Goal: Task Accomplishment & Management: Manage account settings

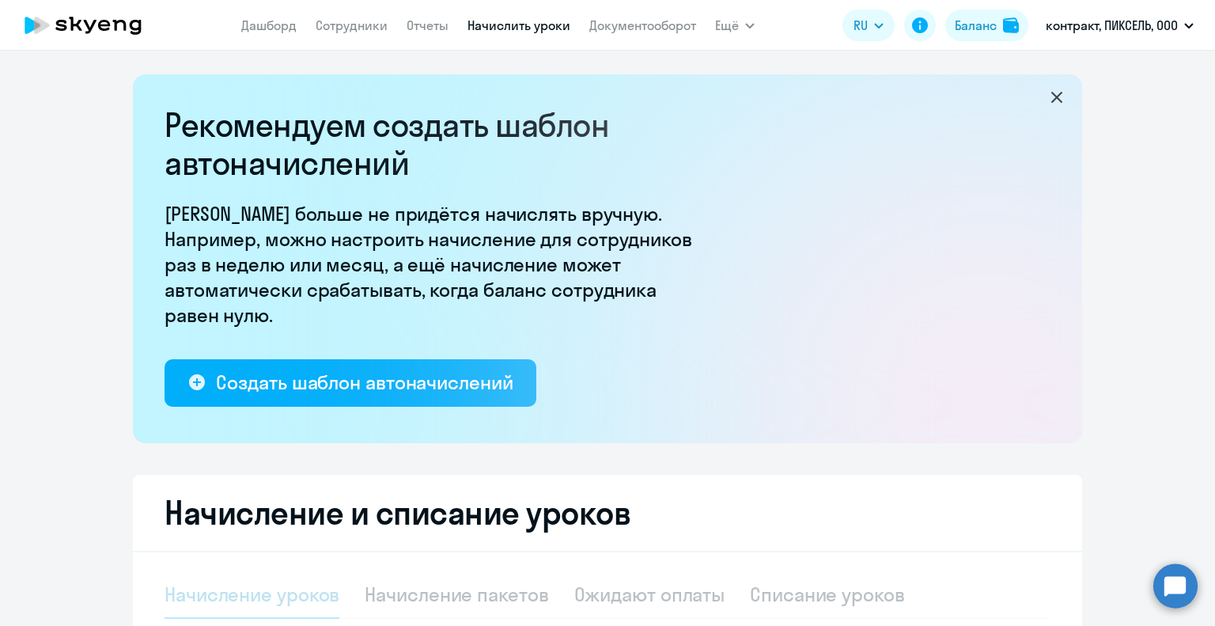
select select "10"
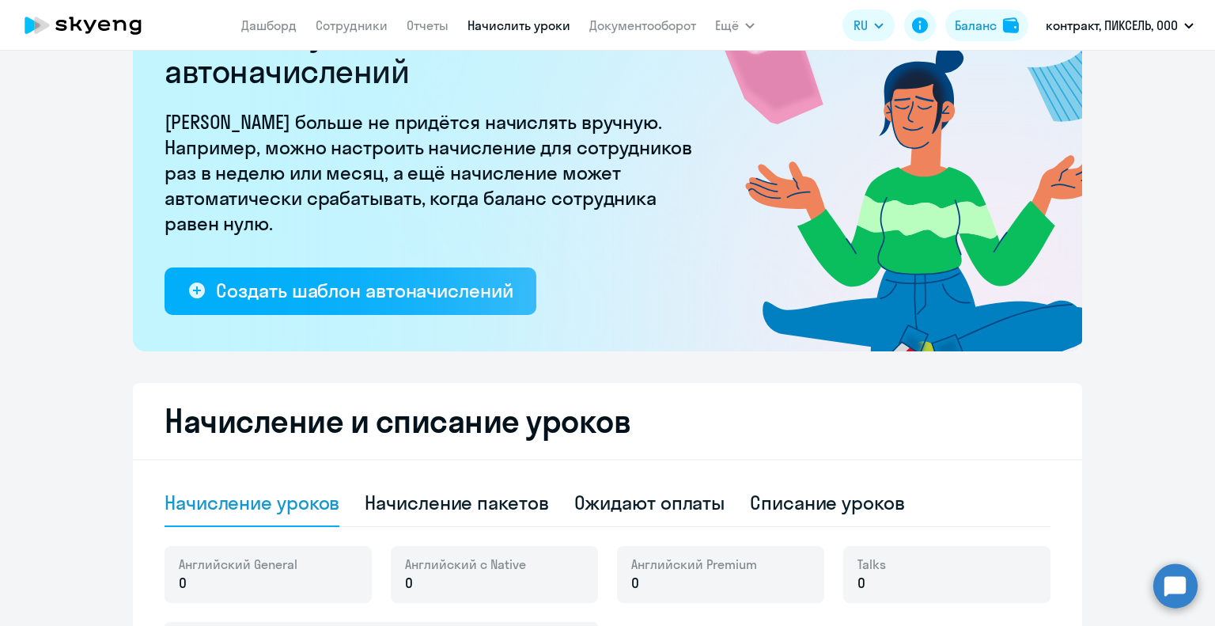
scroll to position [92, 0]
click at [1133, 32] on p "контракт, ПИКСЕЛЬ, ООО" at bounding box center [1112, 25] width 132 height 19
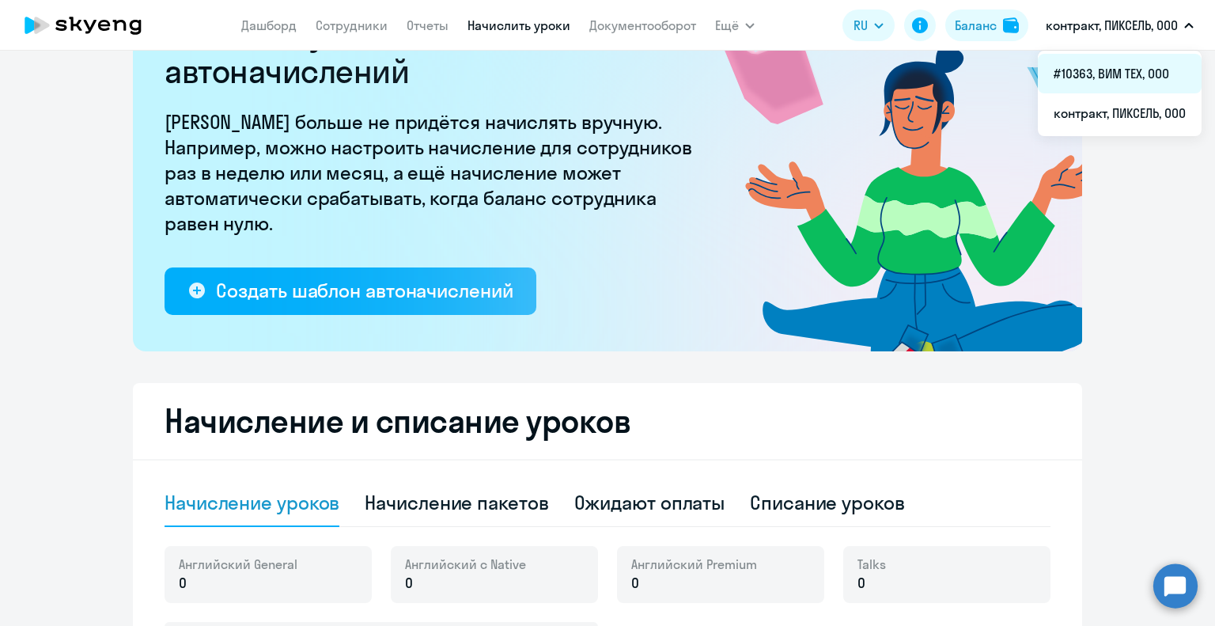
click at [1117, 78] on li "#10363, ВИМ ТЕХ, ООО" at bounding box center [1120, 74] width 164 height 40
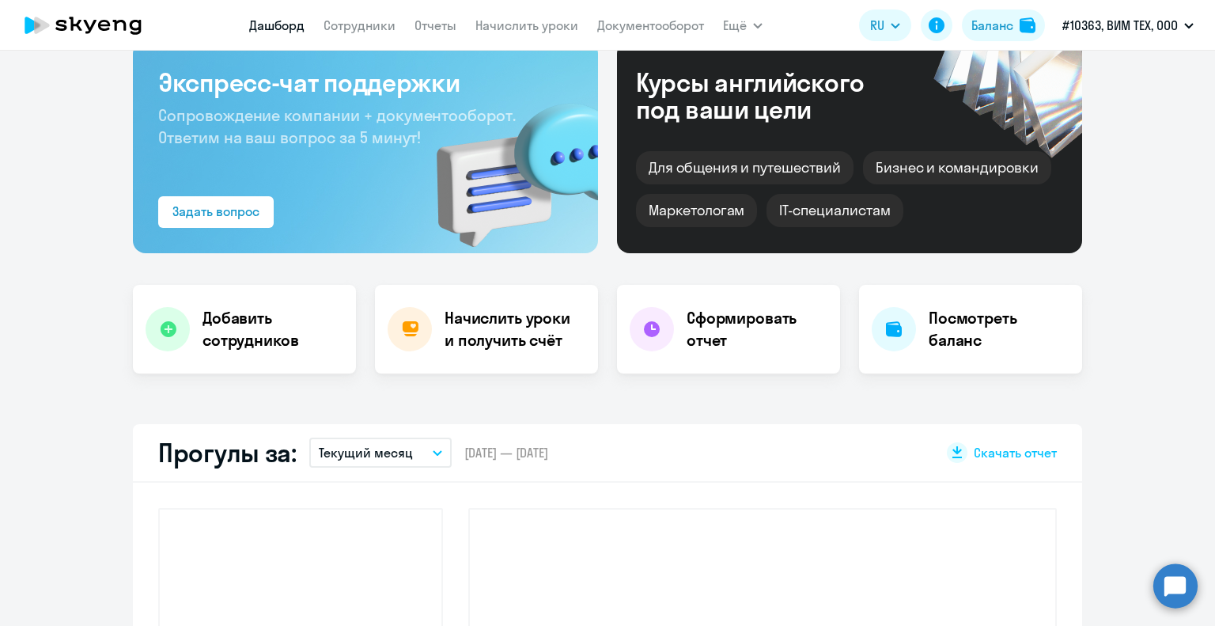
scroll to position [234, 0]
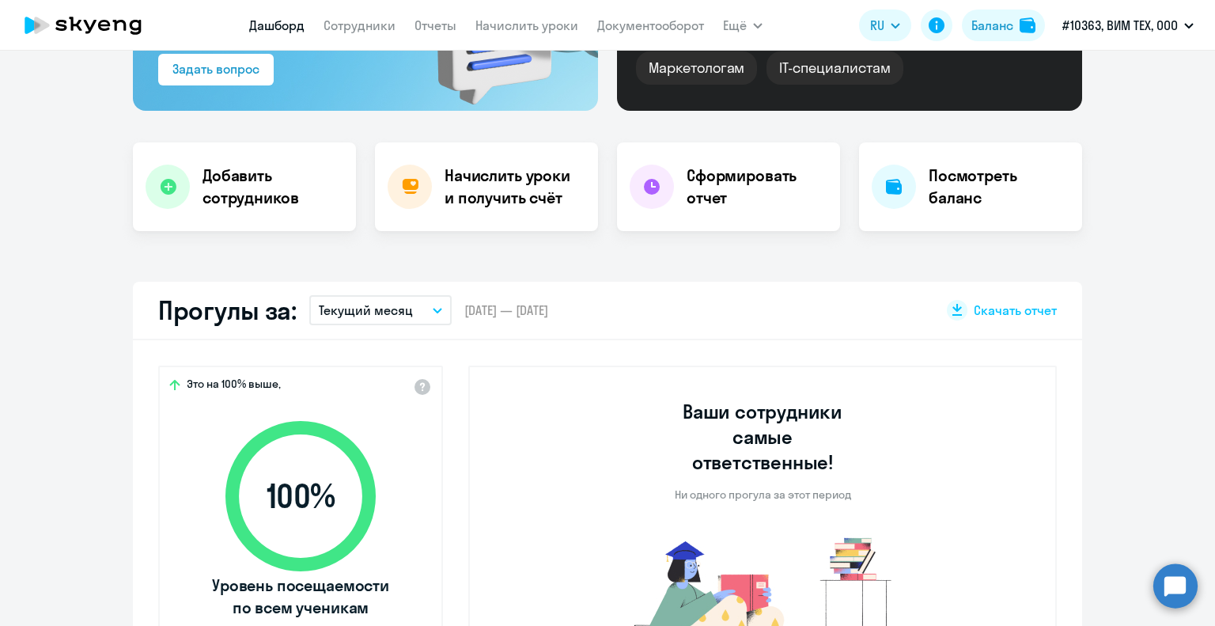
select select "30"
click at [519, 28] on link "Начислить уроки" at bounding box center [526, 25] width 103 height 16
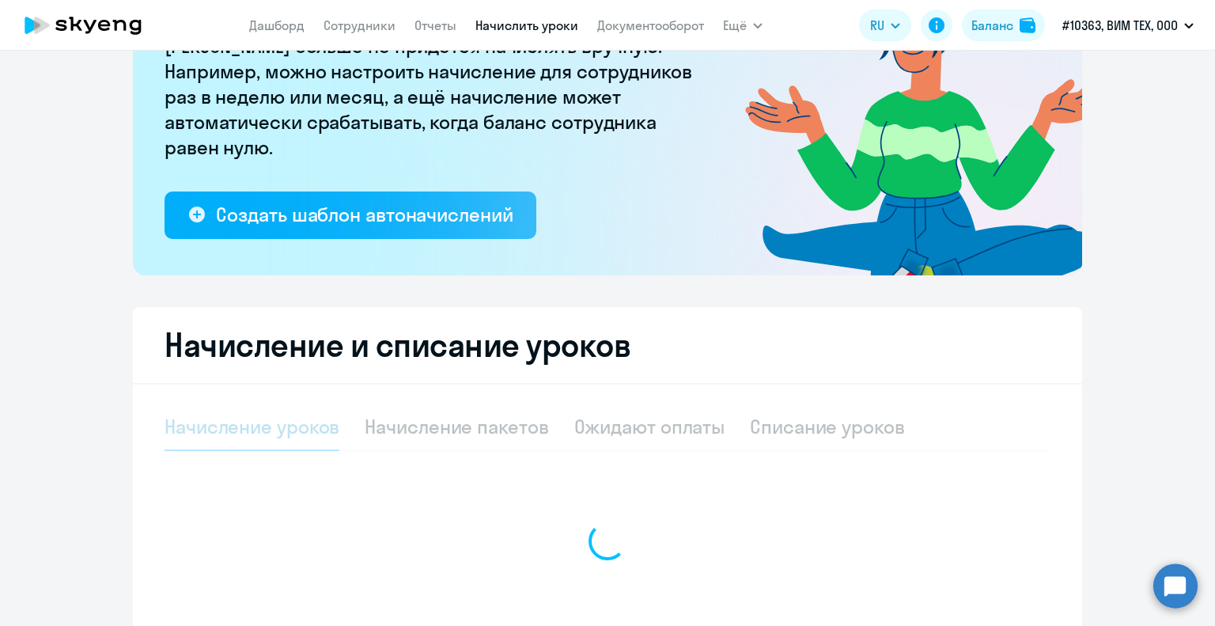
select select "10"
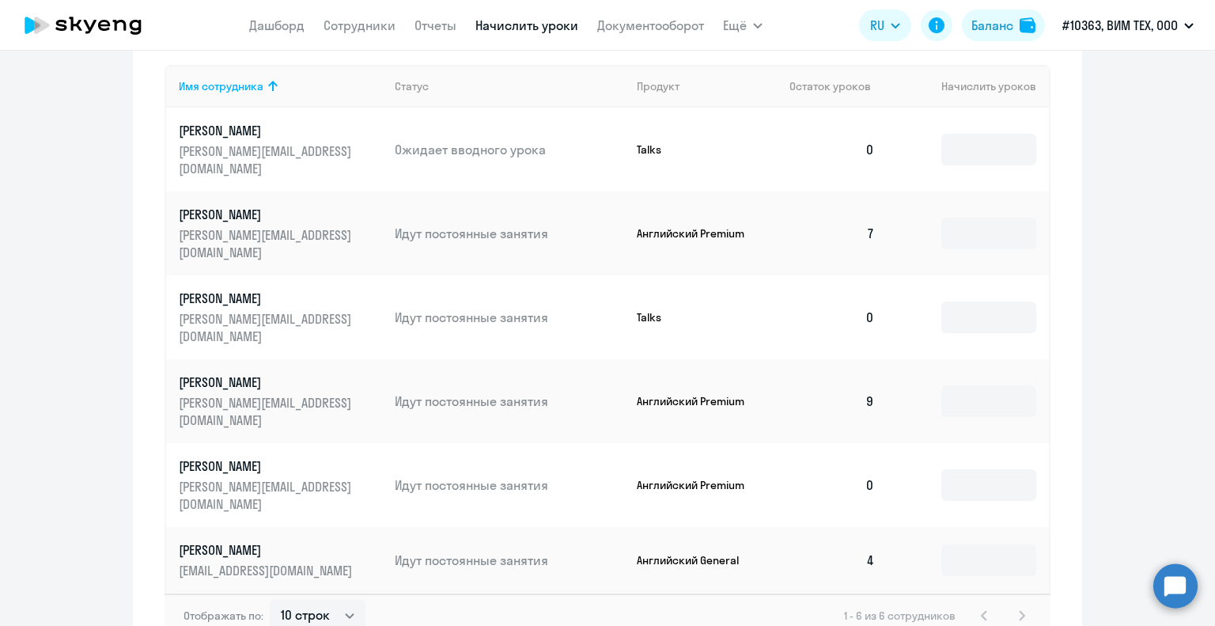
scroll to position [687, 0]
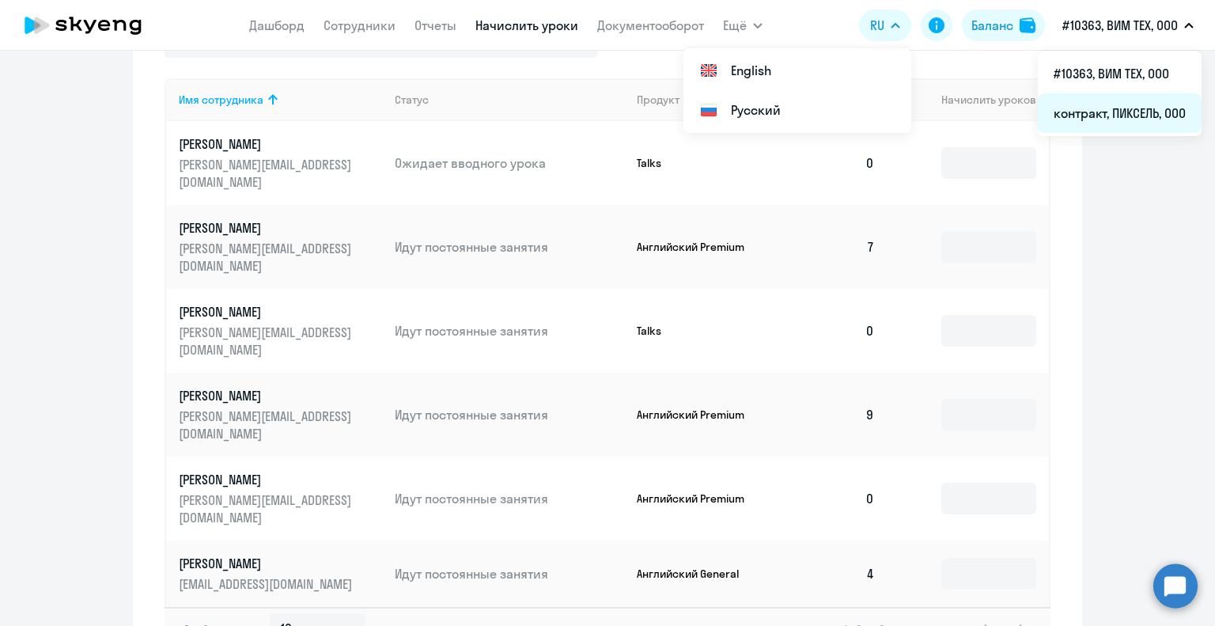
click at [1118, 110] on li "контракт, ПИКСЕЛЬ, ООО" at bounding box center [1120, 113] width 164 height 40
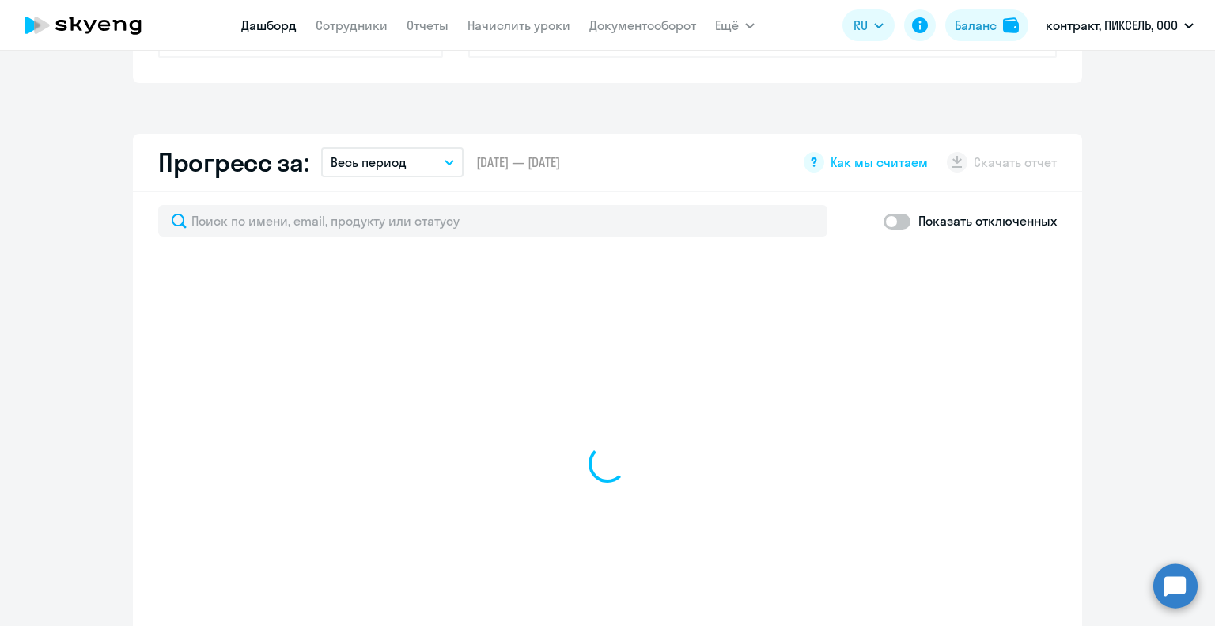
scroll to position [830, 0]
select select "30"
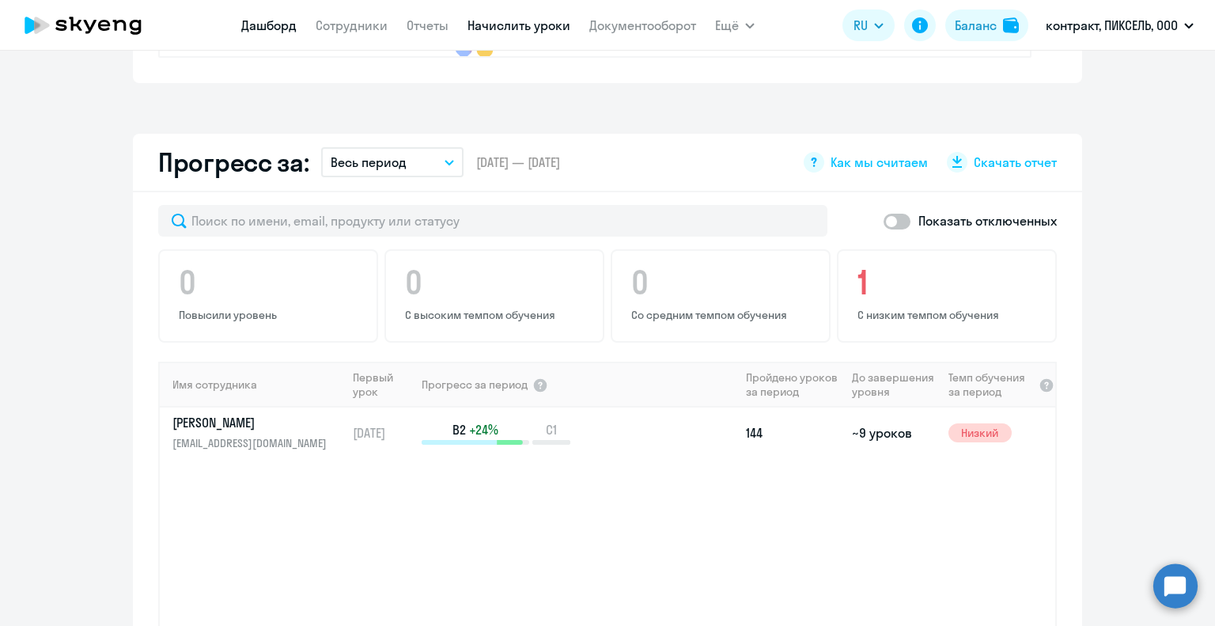
click at [511, 21] on link "Начислить уроки" at bounding box center [518, 25] width 103 height 16
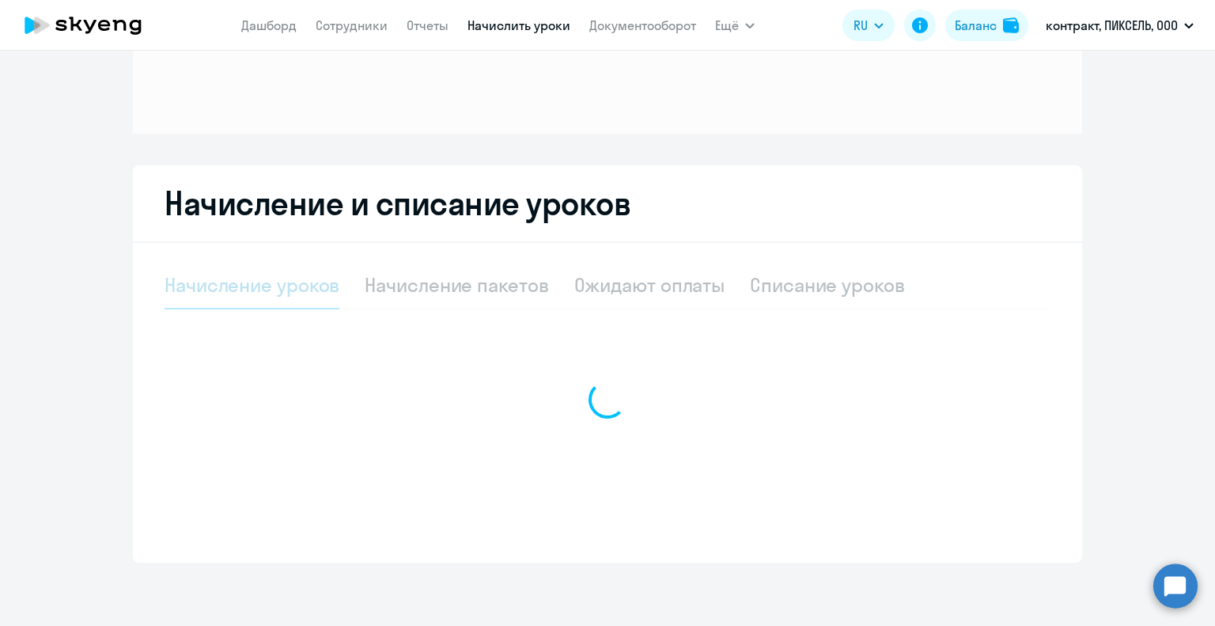
scroll to position [168, 0]
select select "10"
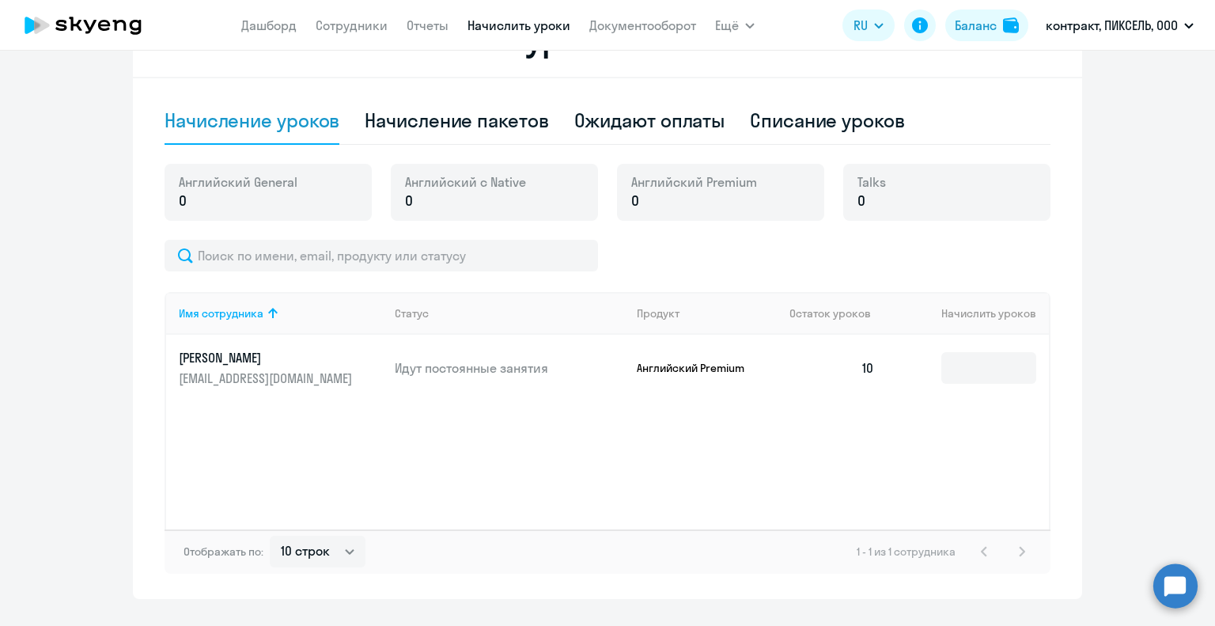
scroll to position [509, 0]
